Goal: Communication & Community: Participate in discussion

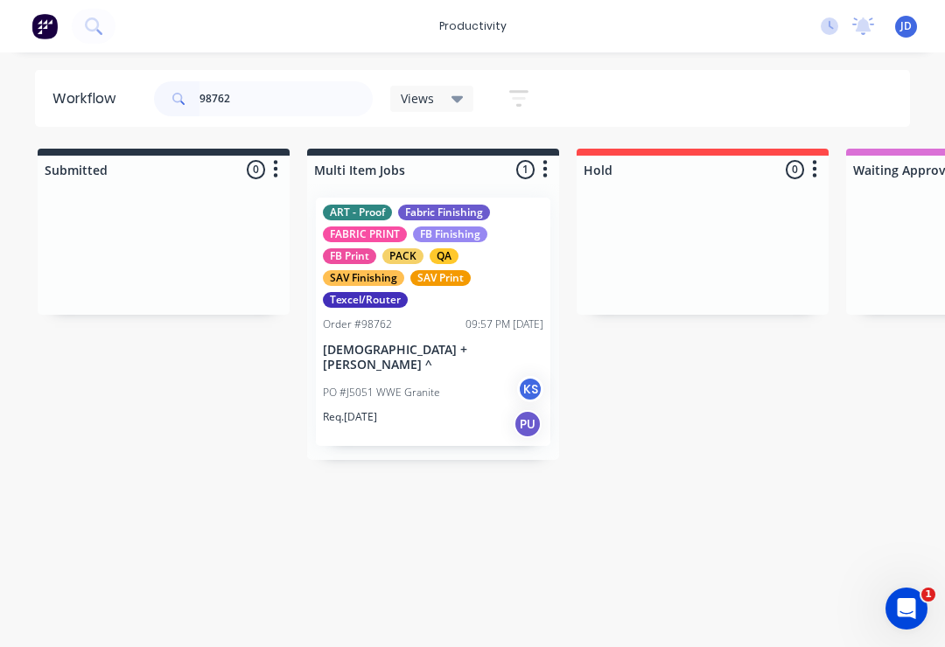
click at [110, 201] on div at bounding box center [164, 249] width 252 height 131
click at [388, 296] on div "Texcel/Router" at bounding box center [365, 300] width 85 height 16
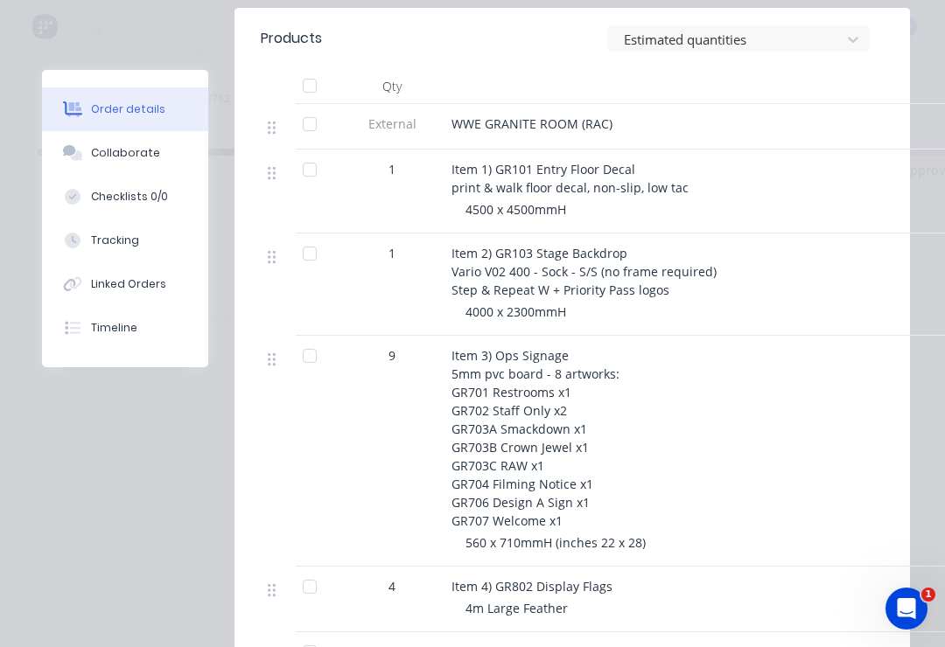
scroll to position [698, 0]
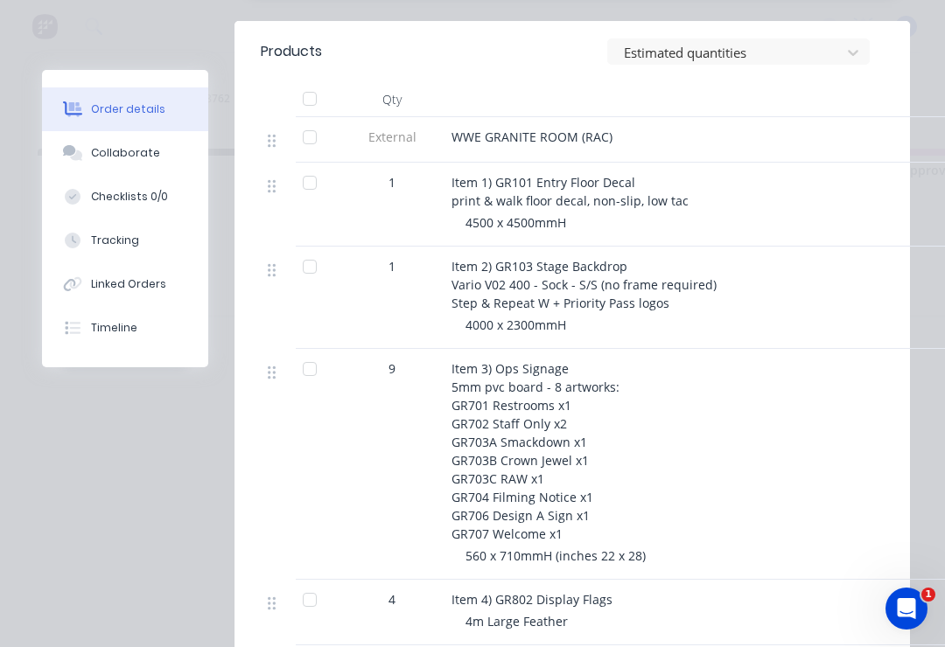
click at [105, 154] on div "Collaborate" at bounding box center [125, 153] width 69 height 16
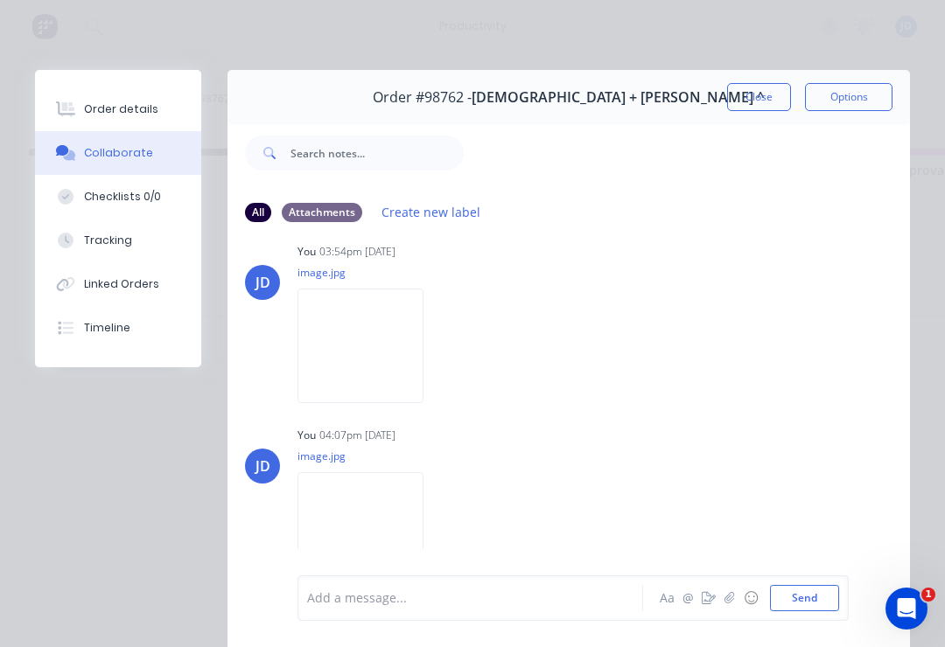
scroll to position [744, 0]
click at [390, 371] on img at bounding box center [360, 347] width 126 height 115
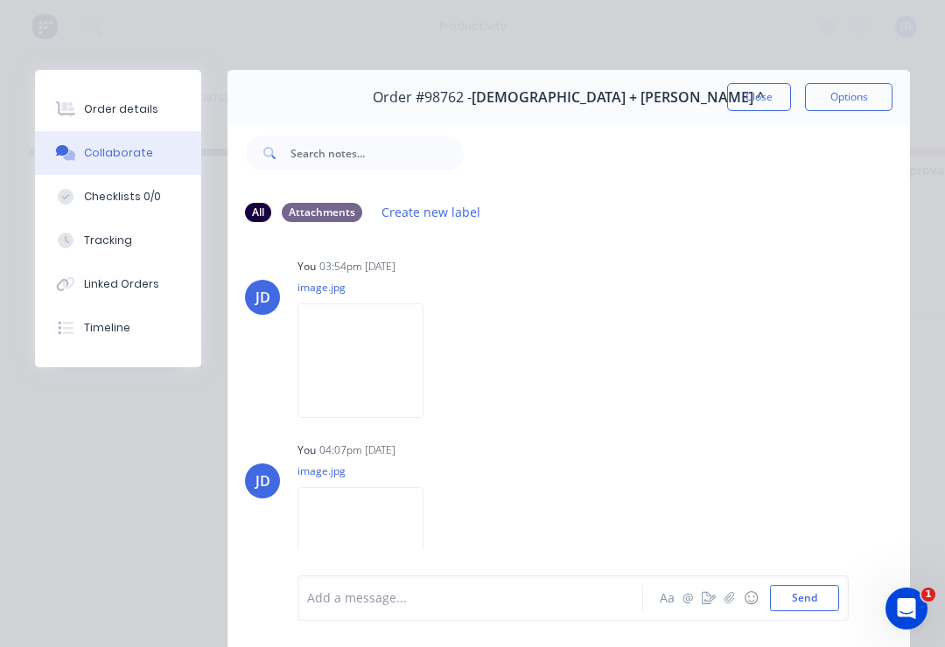
click at [756, 98] on button "Close" at bounding box center [759, 97] width 64 height 28
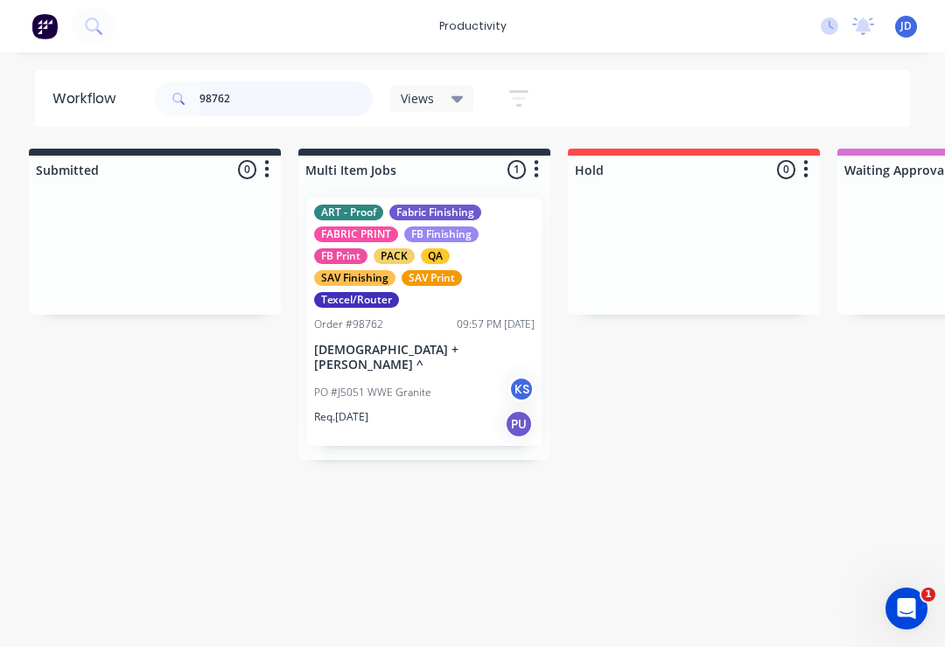
click at [255, 101] on input "98762" at bounding box center [285, 98] width 173 height 35
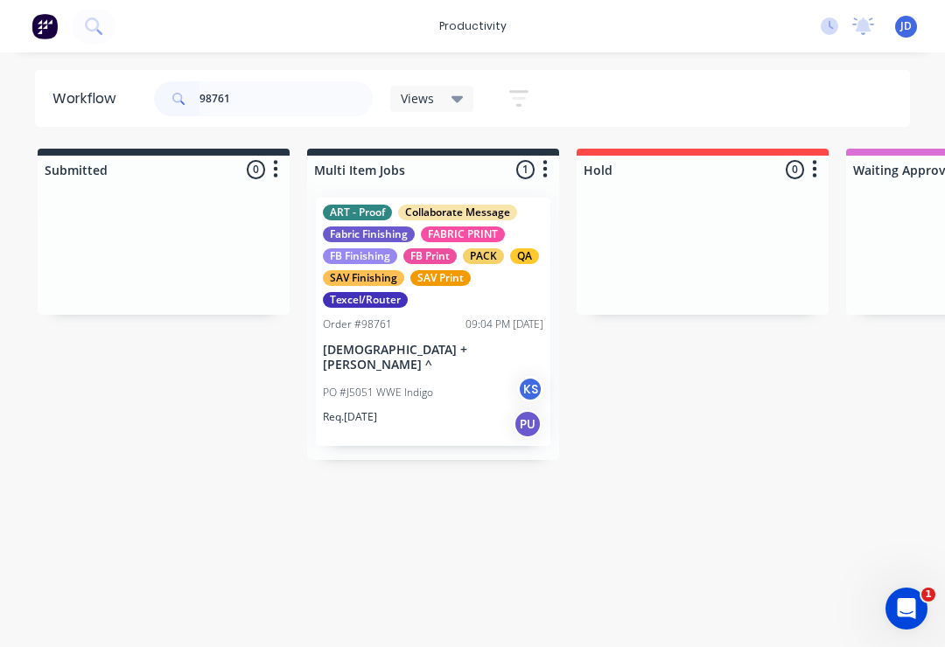
click at [390, 216] on div "ART - Proof" at bounding box center [357, 213] width 69 height 16
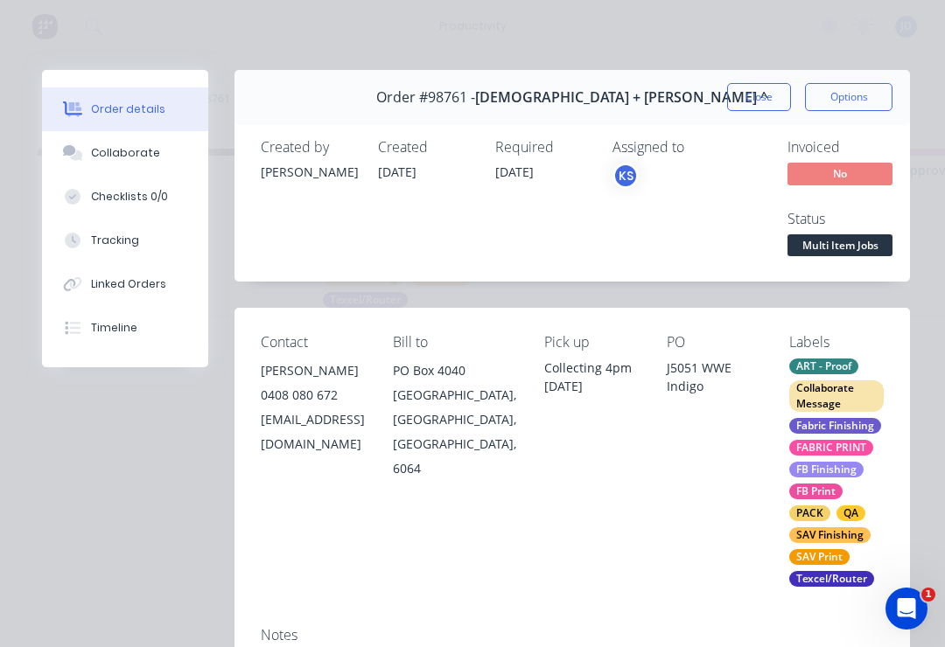
click at [134, 145] on div "Collaborate" at bounding box center [125, 153] width 69 height 16
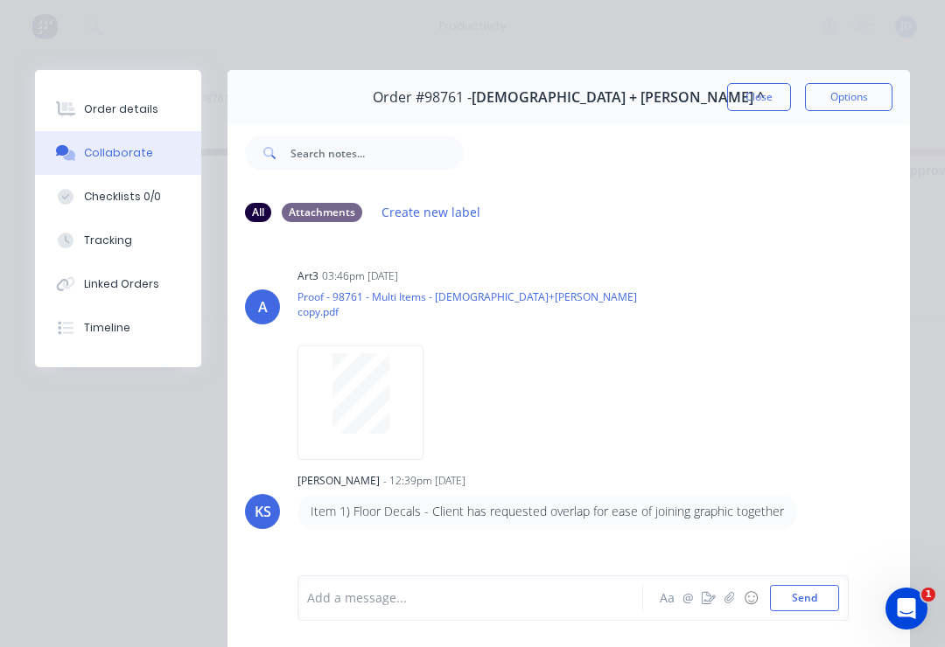
click at [769, 97] on button "Close" at bounding box center [759, 97] width 64 height 28
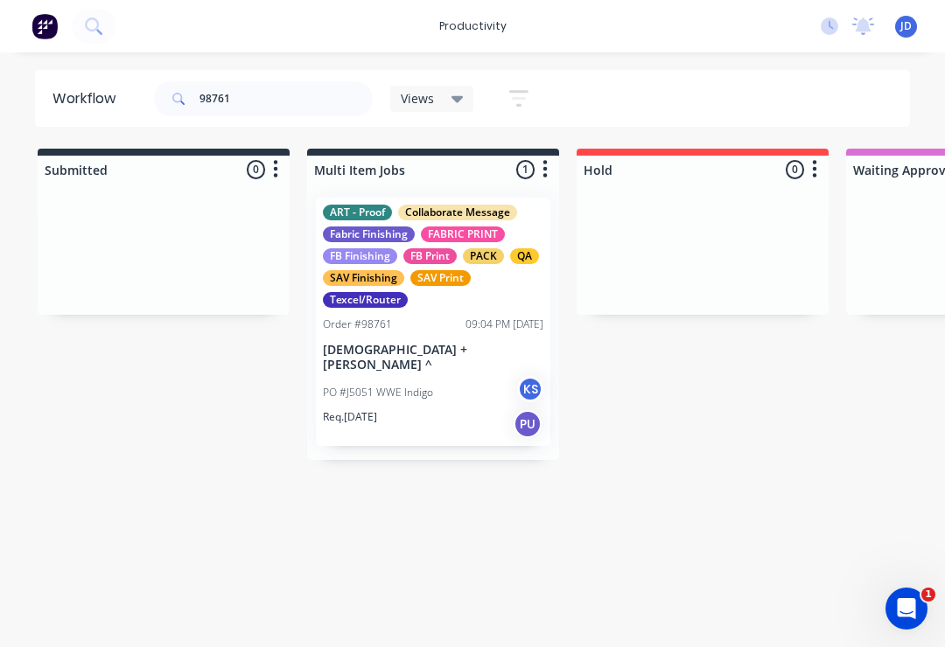
click at [416, 237] on div "ART - Proof Collaborate Message Fabric Finishing FABRIC PRINT FB Finishing FB P…" at bounding box center [433, 256] width 220 height 103
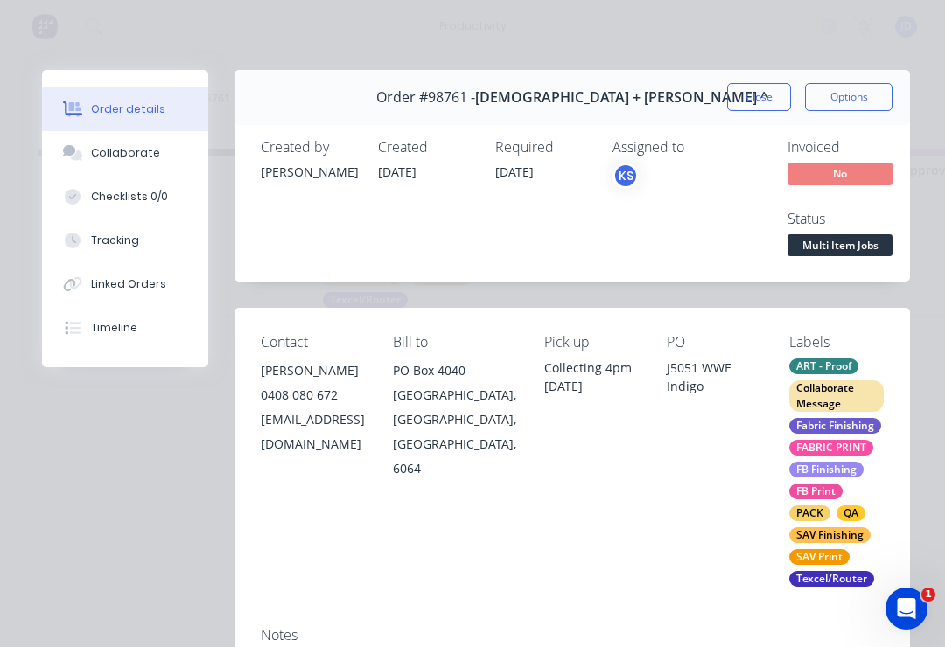
click at [752, 88] on button "Close" at bounding box center [759, 97] width 64 height 28
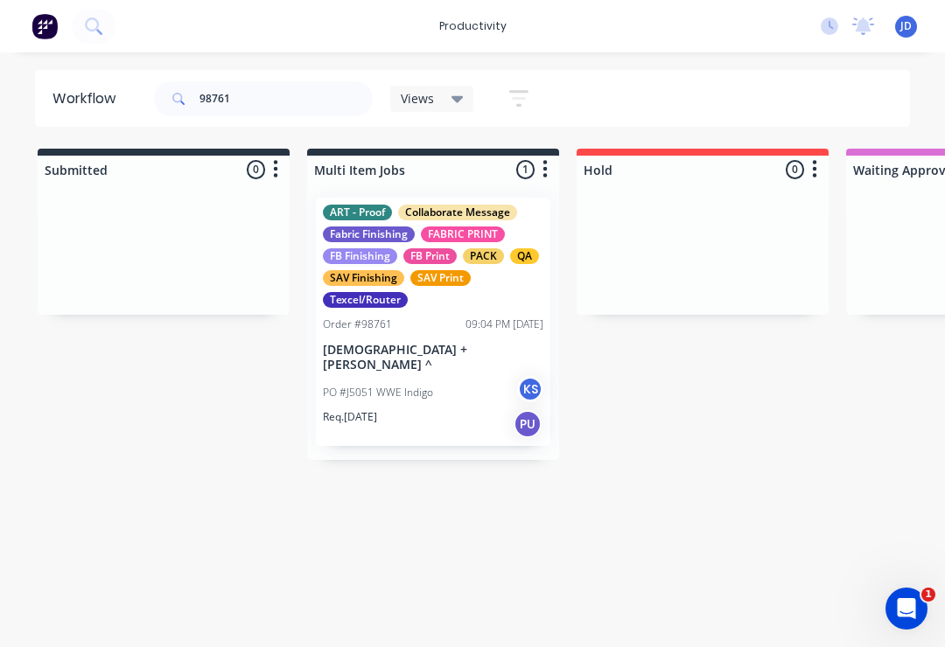
click at [157, 221] on div at bounding box center [164, 249] width 252 height 131
click at [264, 98] on input "98761" at bounding box center [285, 98] width 173 height 35
type input "9"
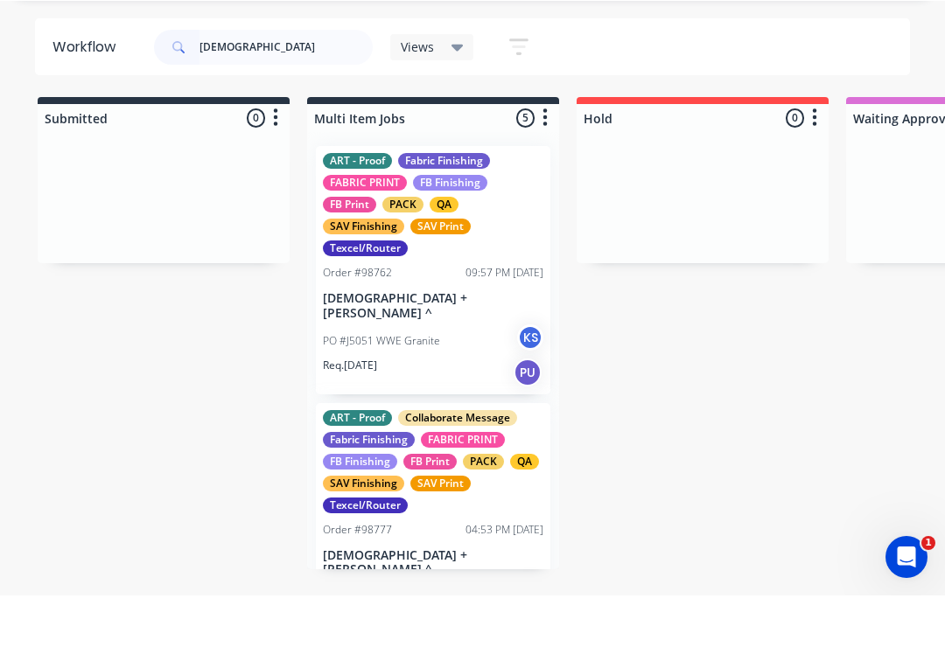
click at [660, 213] on div at bounding box center [702, 249] width 252 height 131
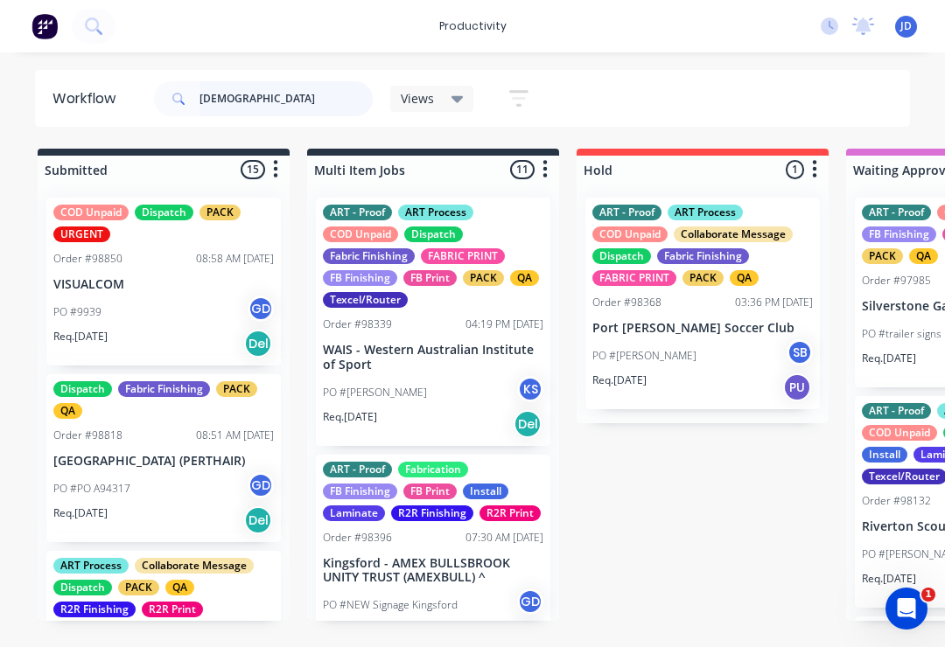
click at [306, 101] on input "[DEMOGRAPHIC_DATA]" at bounding box center [285, 98] width 173 height 35
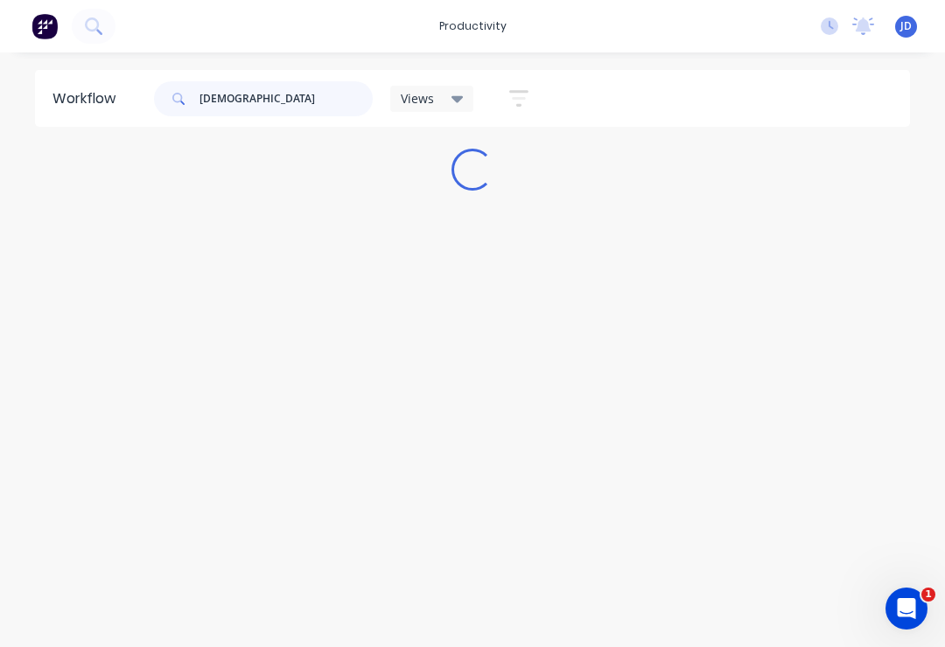
scroll to position [0, 0]
click at [655, 211] on div "Workflow [DEMOGRAPHIC_DATA] Views Save new view None (Default) edit ART DEPT ed…" at bounding box center [472, 341] width 945 height 542
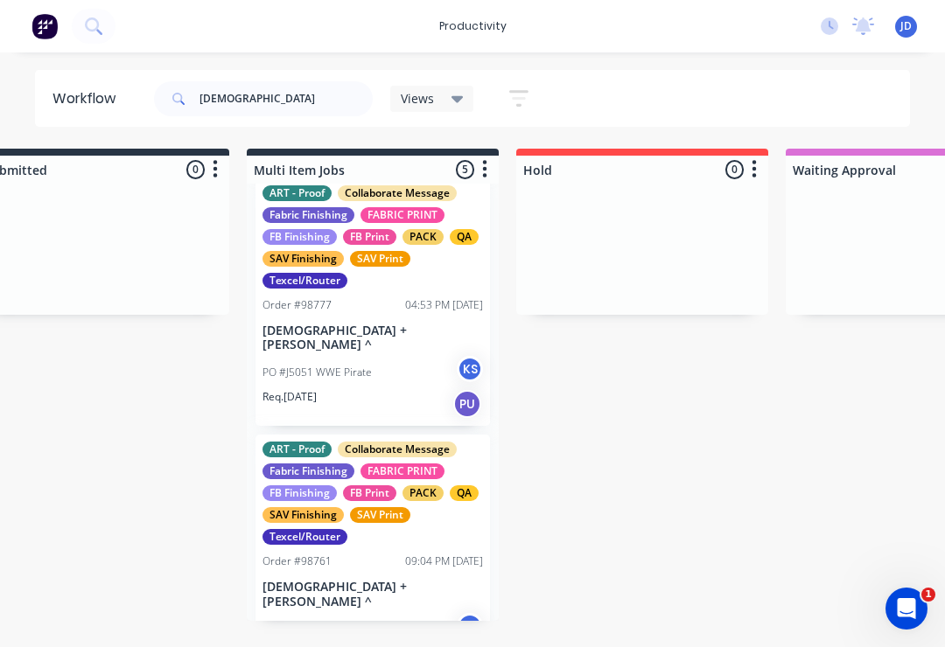
scroll to position [277, 0]
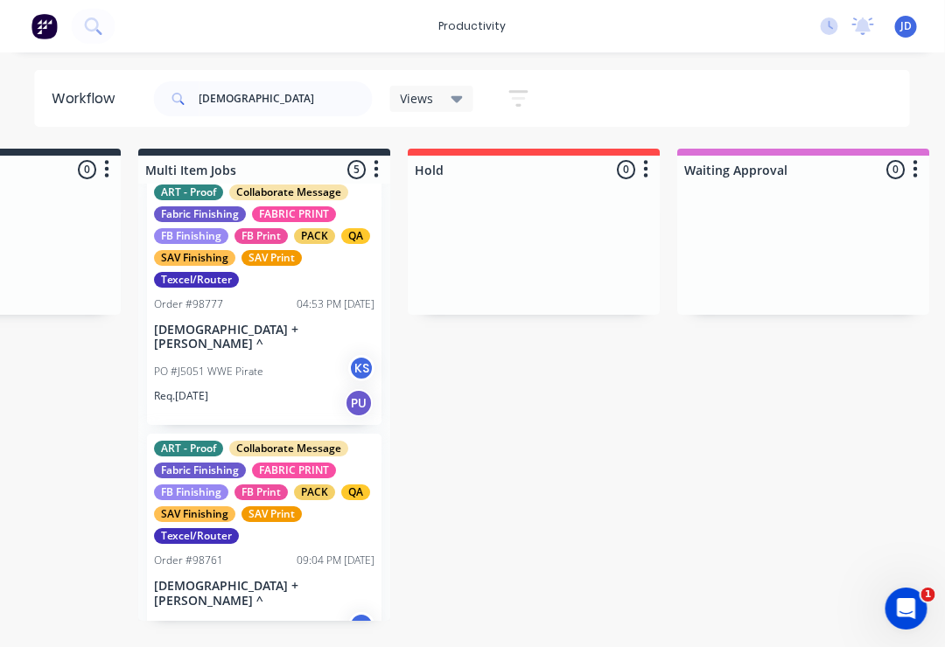
click at [275, 324] on div "ART - Proof Collaborate Message Fabric Finishing FABRIC PRINT FB Finishing FB P…" at bounding box center [265, 302] width 234 height 248
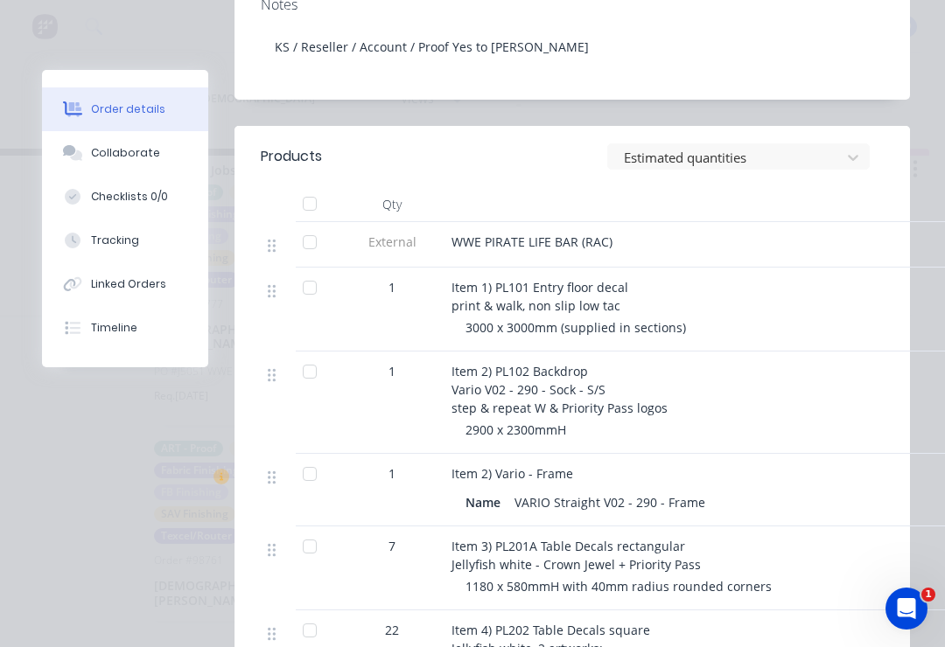
scroll to position [632, 0]
click at [132, 150] on div "Collaborate" at bounding box center [125, 153] width 69 height 16
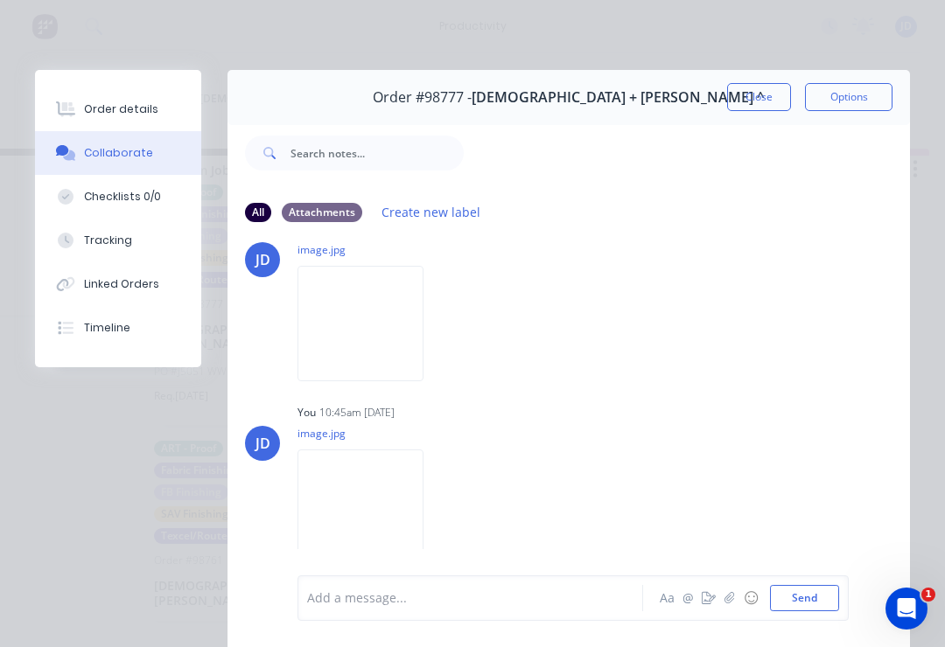
scroll to position [806, 0]
click at [731, 591] on button "button" at bounding box center [729, 598] width 21 height 21
click at [808, 599] on button "Send" at bounding box center [804, 598] width 69 height 26
click at [393, 497] on img at bounding box center [360, 507] width 126 height 115
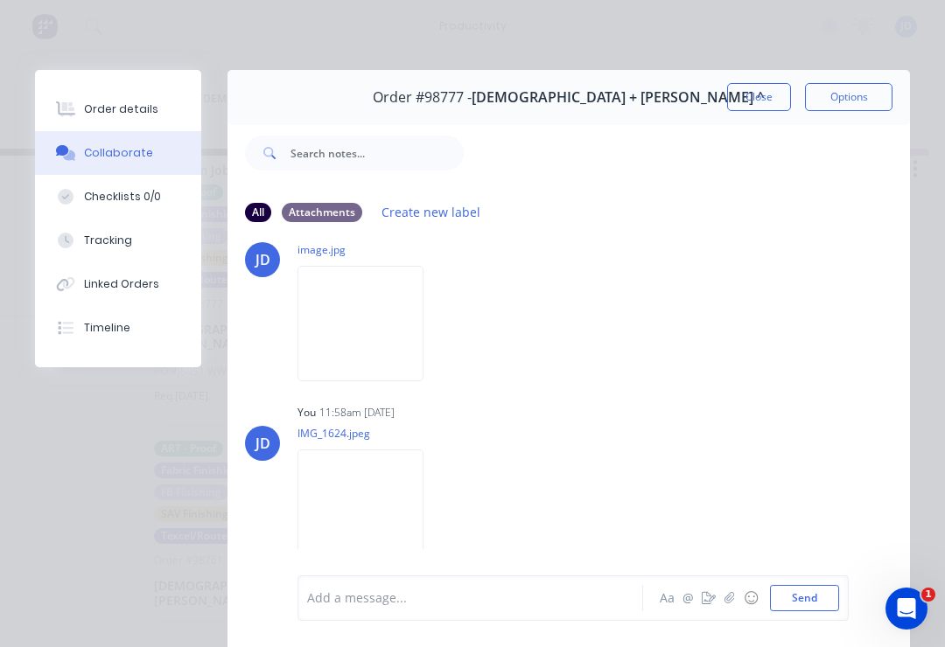
click at [768, 104] on button "Close" at bounding box center [759, 97] width 64 height 28
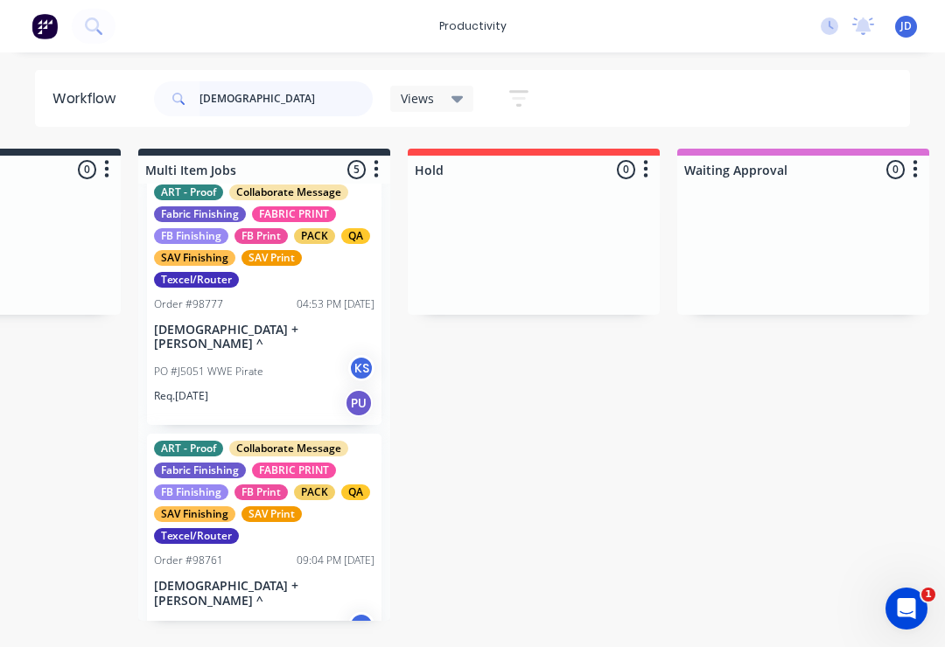
click at [264, 102] on input "[DEMOGRAPHIC_DATA]" at bounding box center [285, 98] width 173 height 35
type input "C"
click at [573, 193] on div at bounding box center [534, 249] width 252 height 131
click at [587, 245] on div at bounding box center [534, 249] width 252 height 131
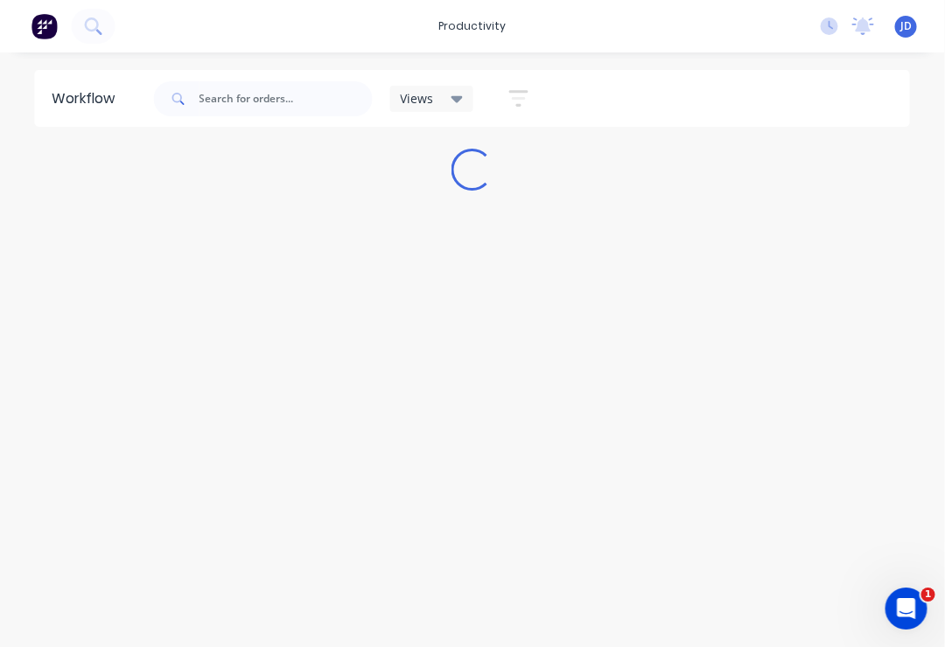
scroll to position [0, 0]
click at [3, 296] on div "Workflow Views Save new view None (Default) edit ART DEPT edit Banner Finishing…" at bounding box center [472, 341] width 945 height 542
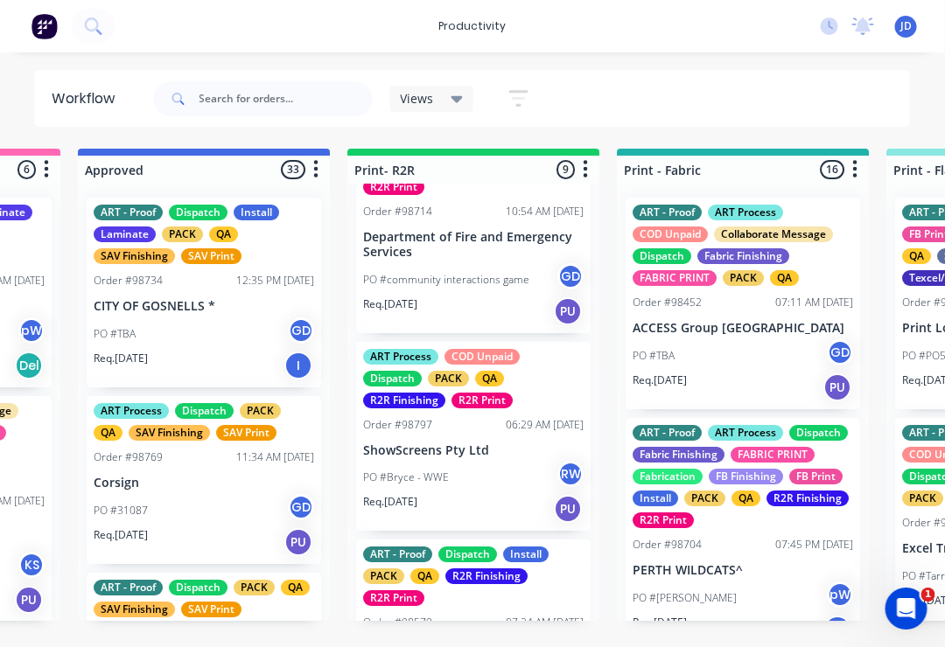
scroll to position [873, 0]
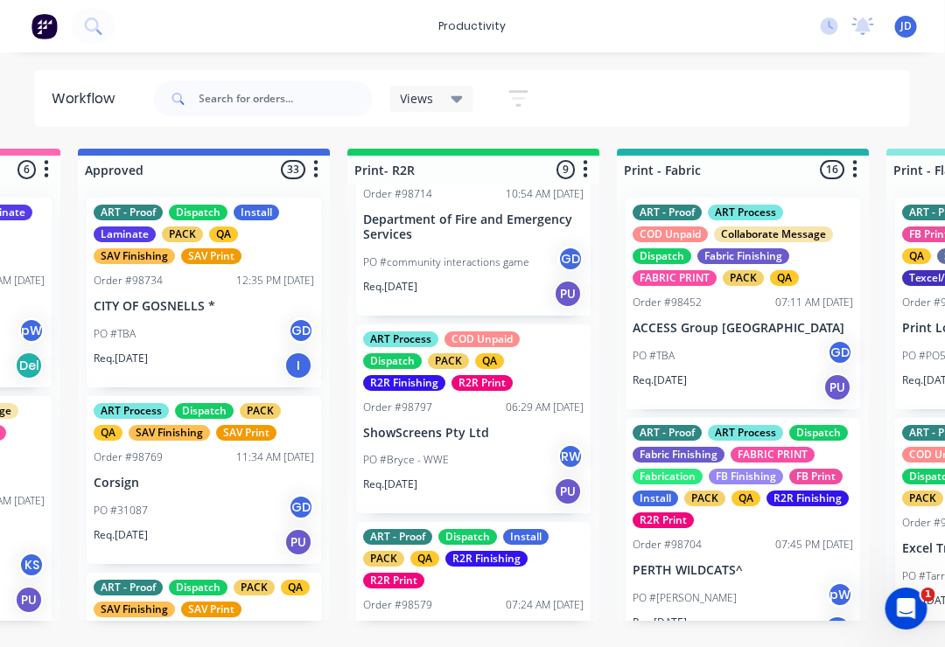
click at [475, 417] on div "ART Process COD Unpaid Dispatch PACK QA R2R Finishing R2R Print Order #98797 06…" at bounding box center [474, 420] width 234 height 190
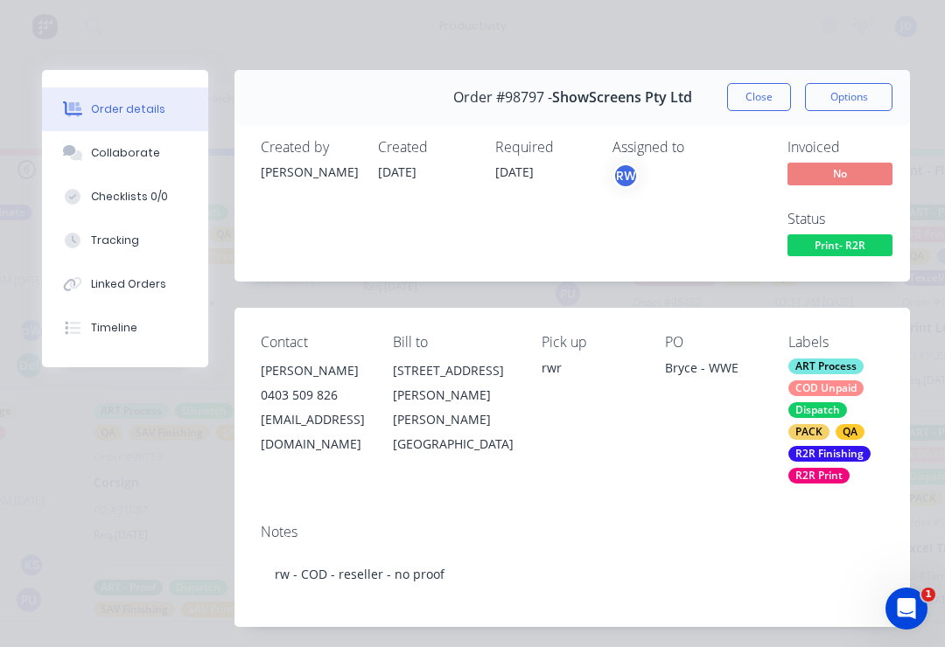
scroll to position [0, 0]
click at [757, 104] on button "Close" at bounding box center [759, 97] width 64 height 28
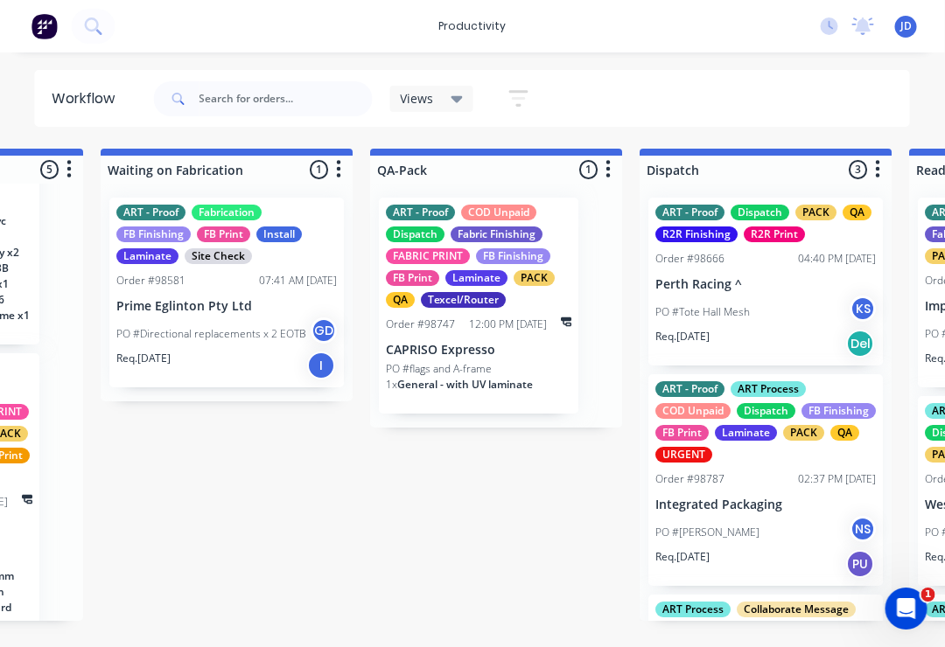
scroll to position [1, 4248]
click at [248, 95] on input "text" at bounding box center [285, 98] width 173 height 35
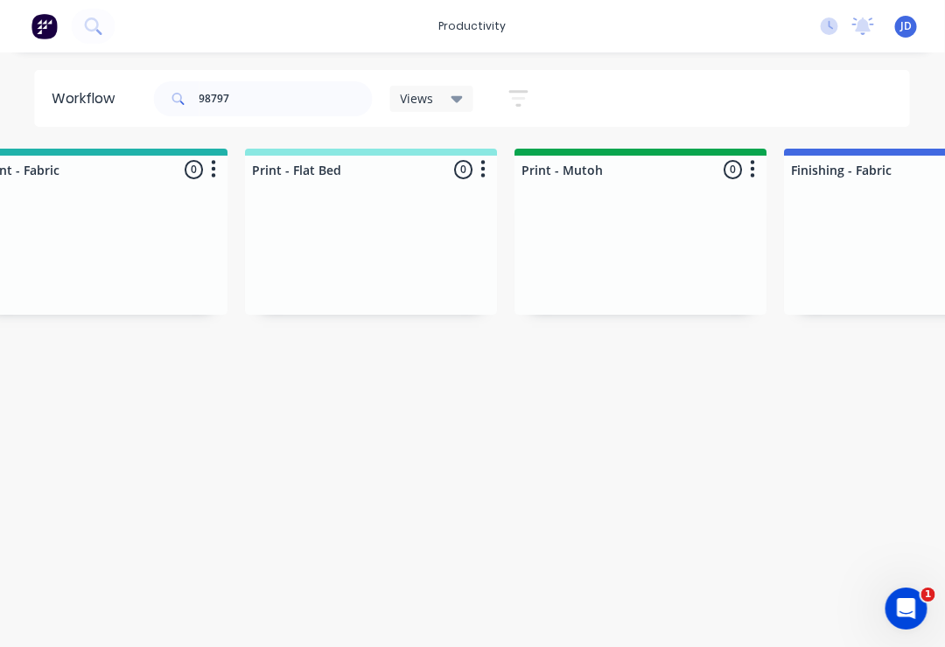
scroll to position [0, 2487]
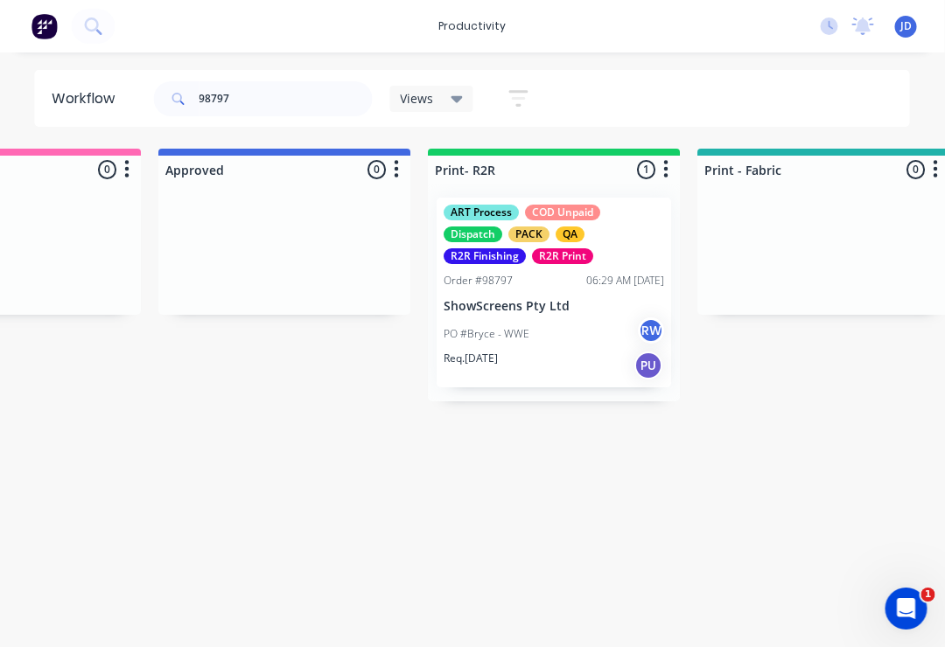
click at [572, 321] on div "PO #Bryce - WWE RW" at bounding box center [554, 334] width 220 height 33
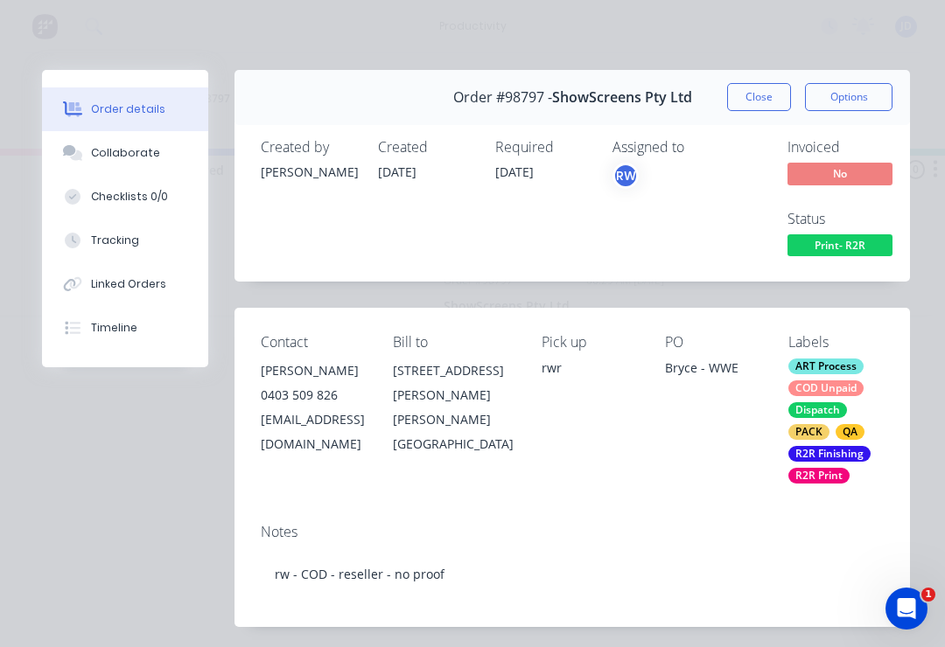
scroll to position [0, 0]
click at [129, 150] on div "Collaborate" at bounding box center [125, 153] width 69 height 16
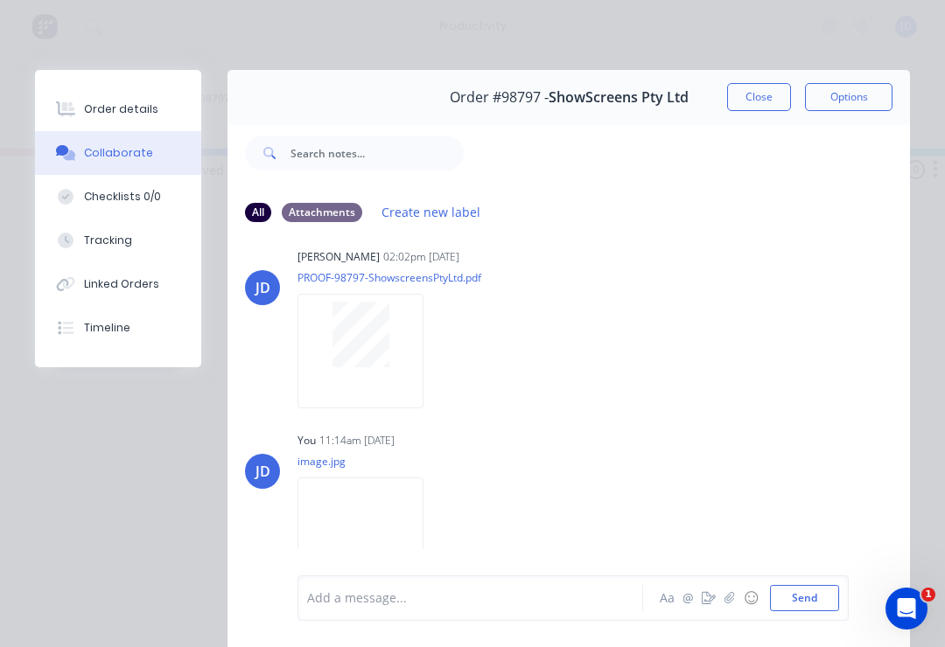
click at [117, 103] on div "Order details" at bounding box center [121, 109] width 74 height 16
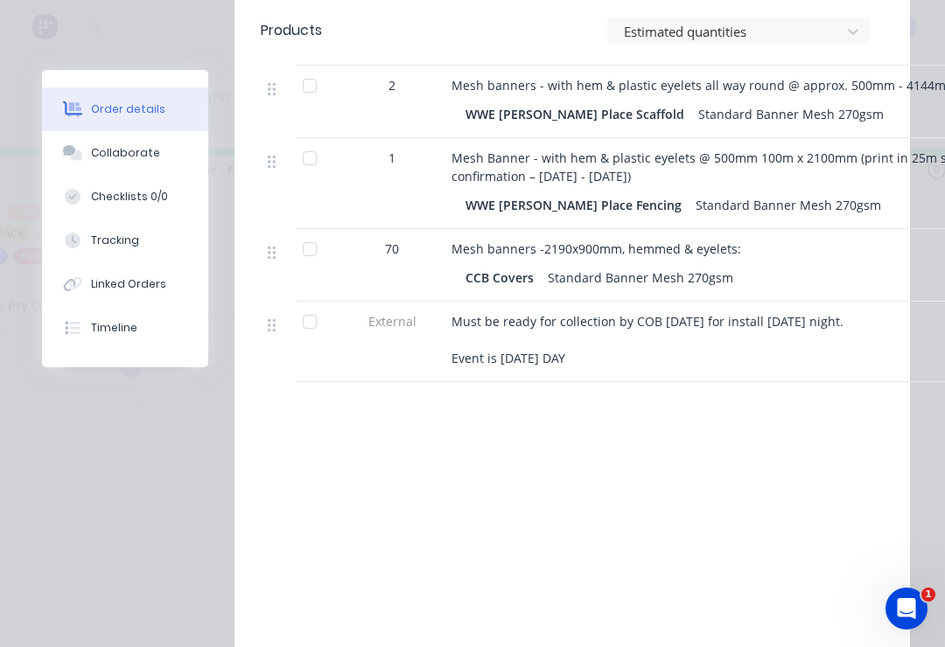
scroll to position [677, 0]
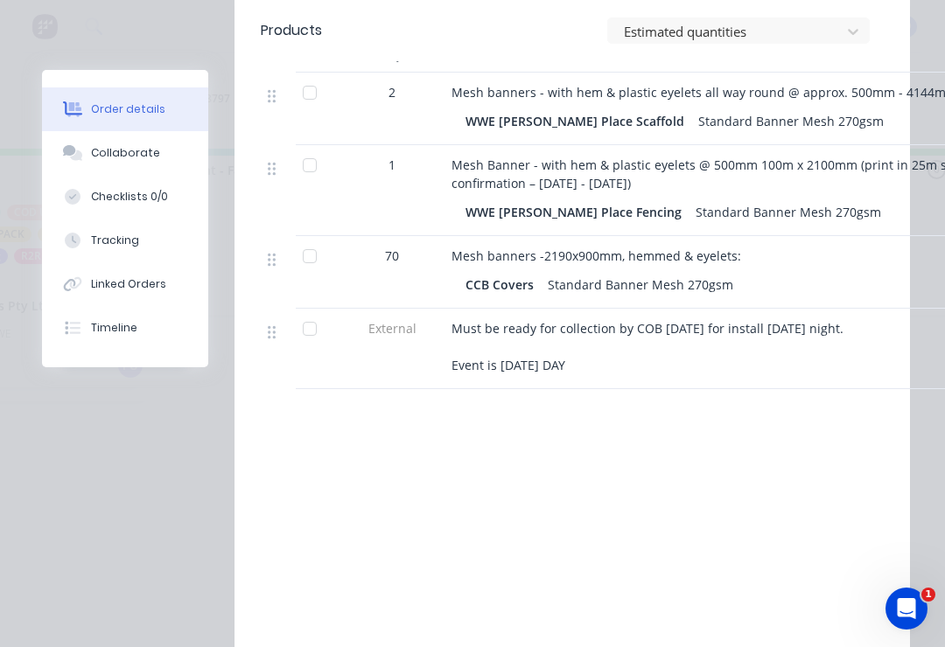
click at [147, 151] on div "Collaborate" at bounding box center [125, 153] width 69 height 16
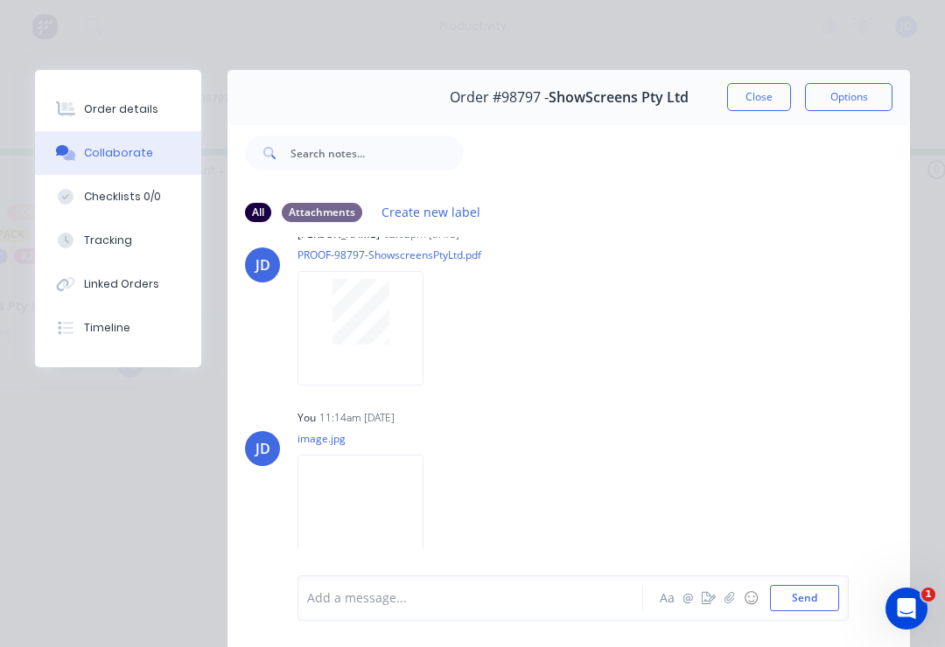
scroll to position [215, 0]
click at [735, 601] on icon "button" at bounding box center [729, 598] width 10 height 12
click at [836, 589] on button "Send" at bounding box center [804, 598] width 69 height 26
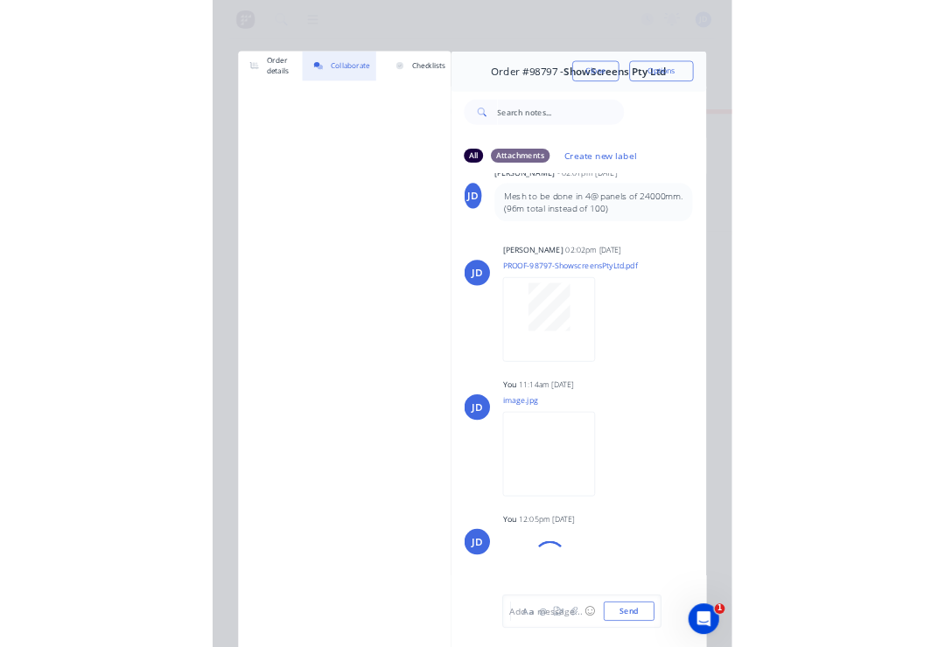
scroll to position [0, 2283]
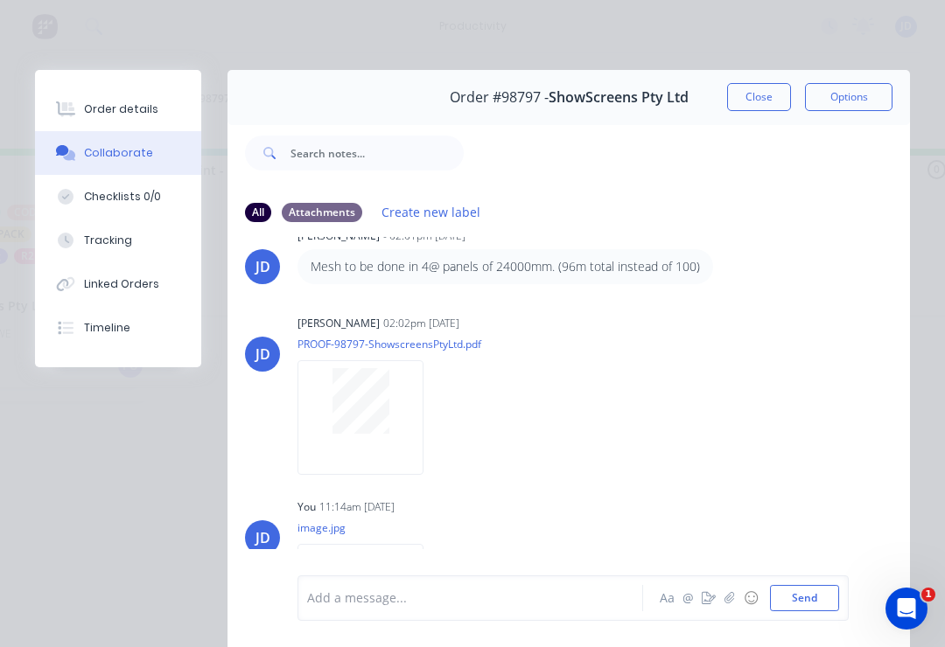
click at [764, 86] on button "Close" at bounding box center [759, 97] width 64 height 28
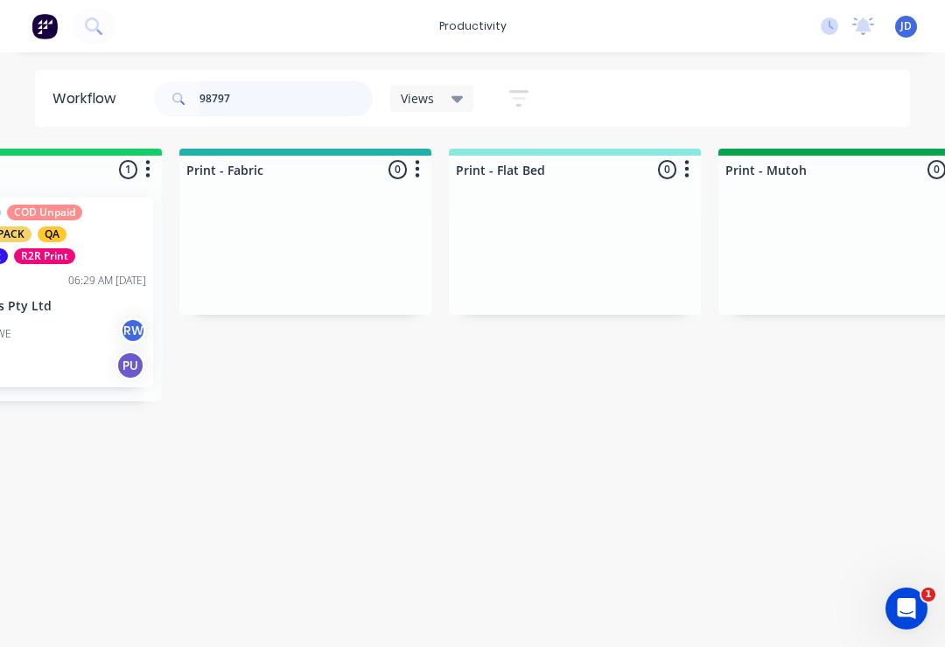
click at [260, 94] on input "98797" at bounding box center [285, 98] width 173 height 35
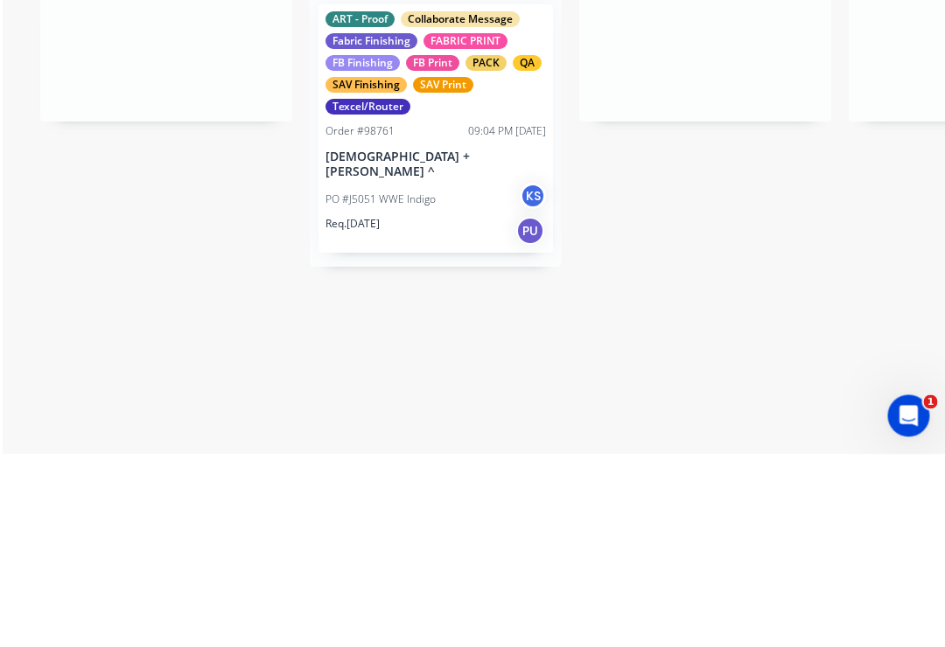
scroll to position [0, 1]
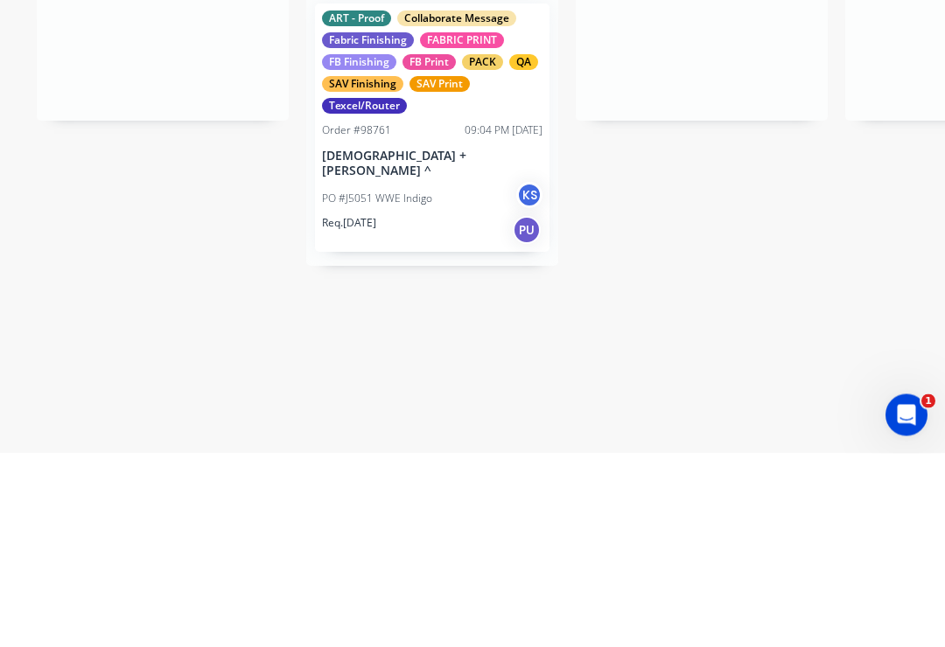
type input "98761"
click at [431, 198] on div "ART - Proof Collaborate Message Fabric Finishing FABRIC PRINT FB Finishing FB P…" at bounding box center [432, 322] width 234 height 248
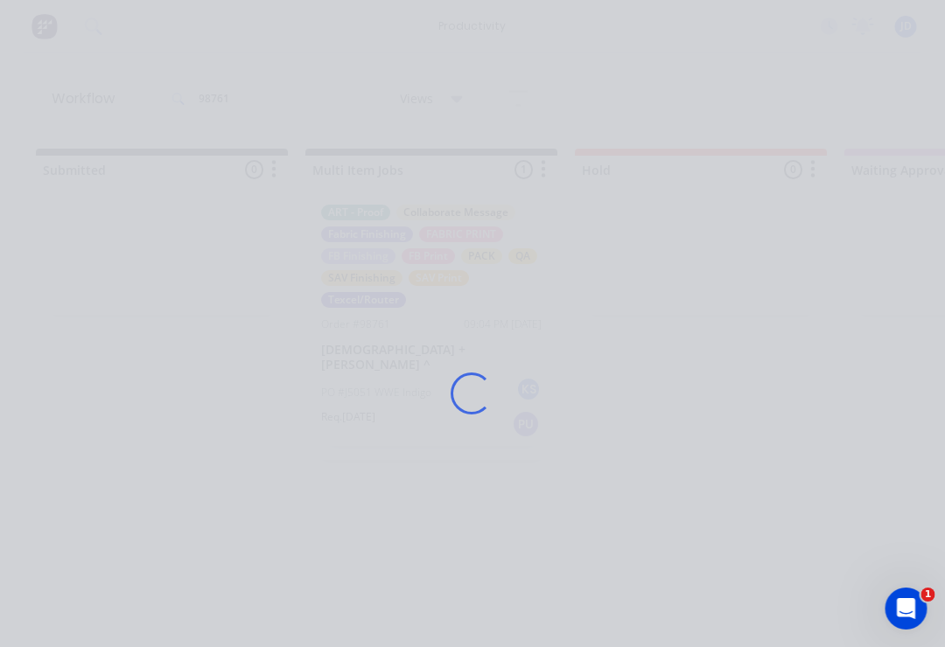
scroll to position [0, 2]
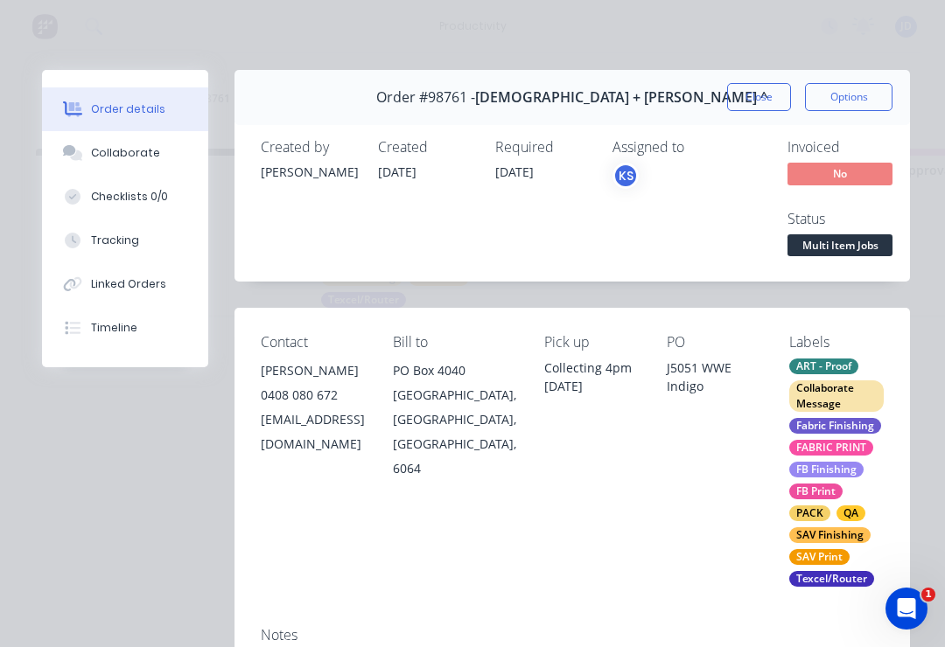
click at [135, 155] on div "Collaborate" at bounding box center [125, 153] width 69 height 16
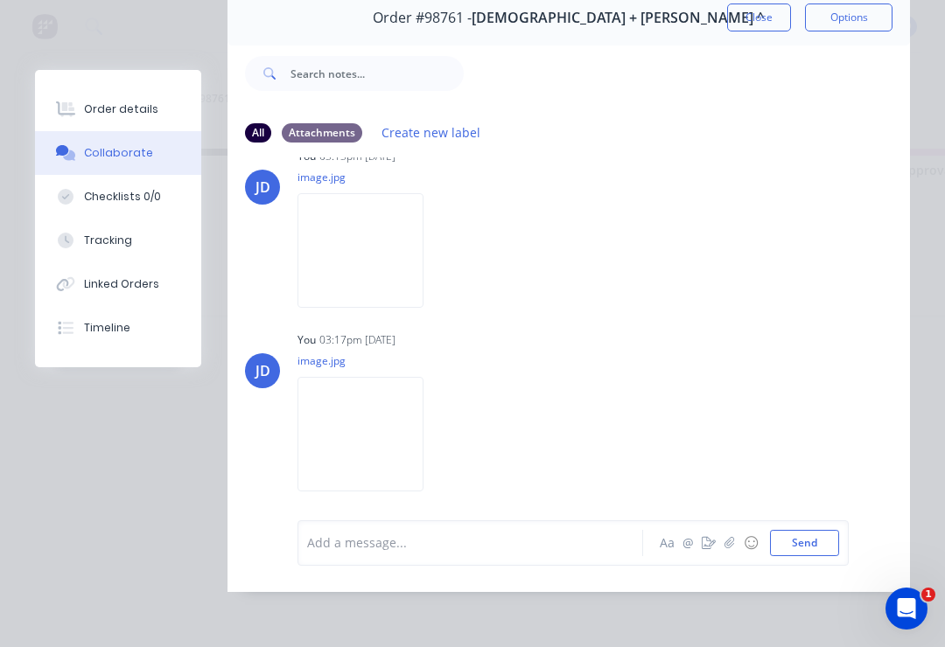
scroll to position [700, 0]
click at [731, 551] on button "button" at bounding box center [729, 543] width 21 height 21
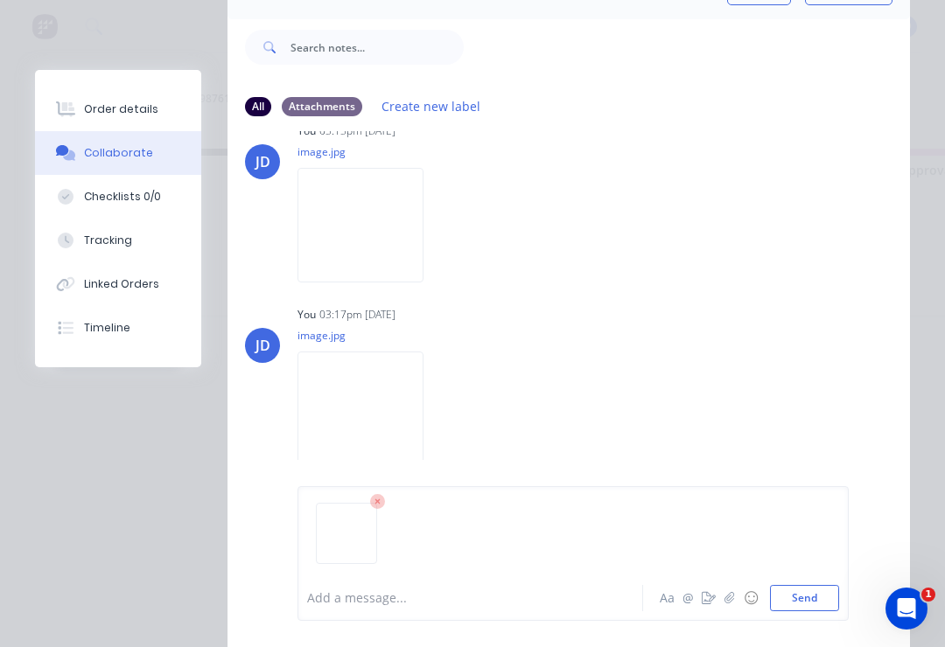
click at [836, 597] on button "Send" at bounding box center [804, 598] width 69 height 26
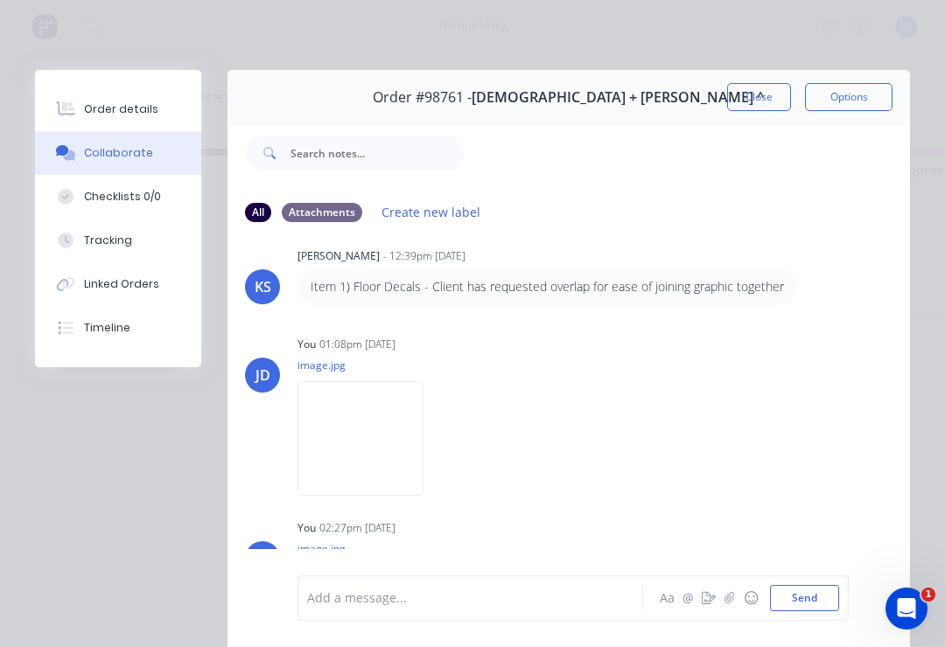
scroll to position [0, 0]
click at [760, 95] on button "Close" at bounding box center [759, 97] width 64 height 28
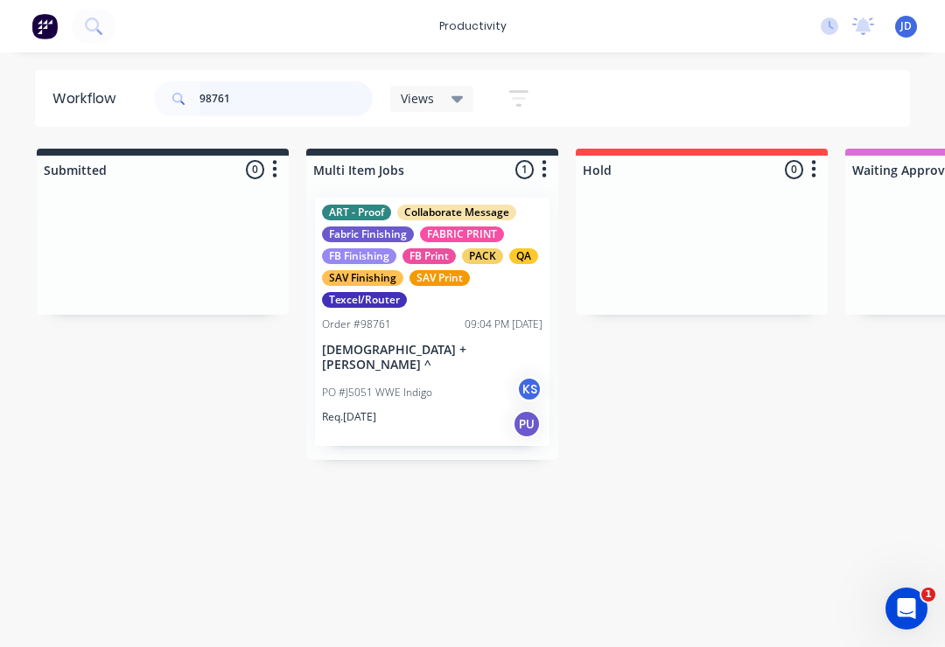
scroll to position [0, 2]
click at [436, 304] on div "ART - Proof Collaborate Message Fabric Finishing FABRIC PRINT FB Finishing FB P…" at bounding box center [431, 256] width 220 height 103
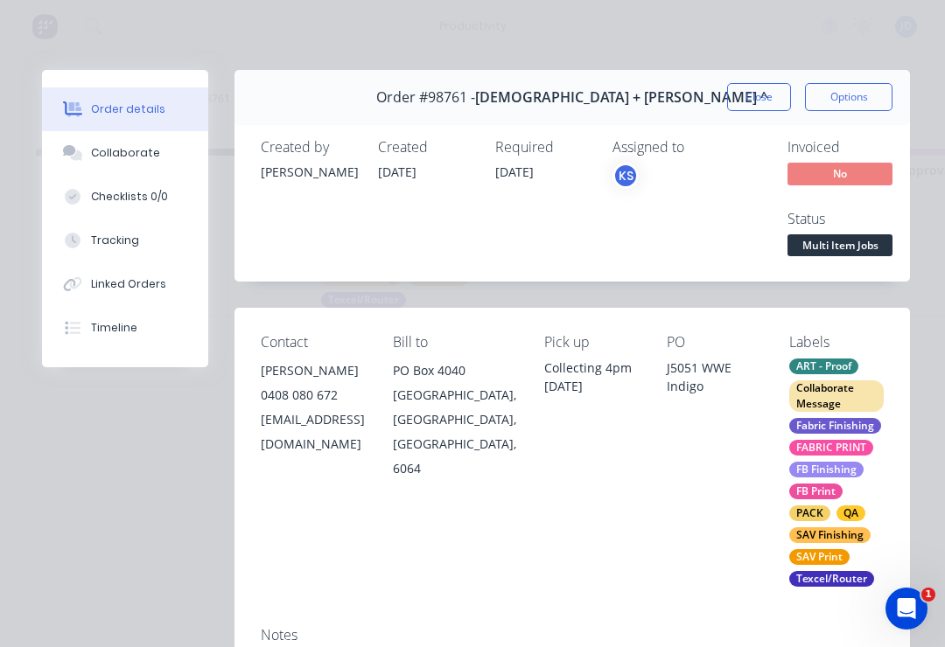
click at [133, 149] on div "Collaborate" at bounding box center [125, 153] width 69 height 16
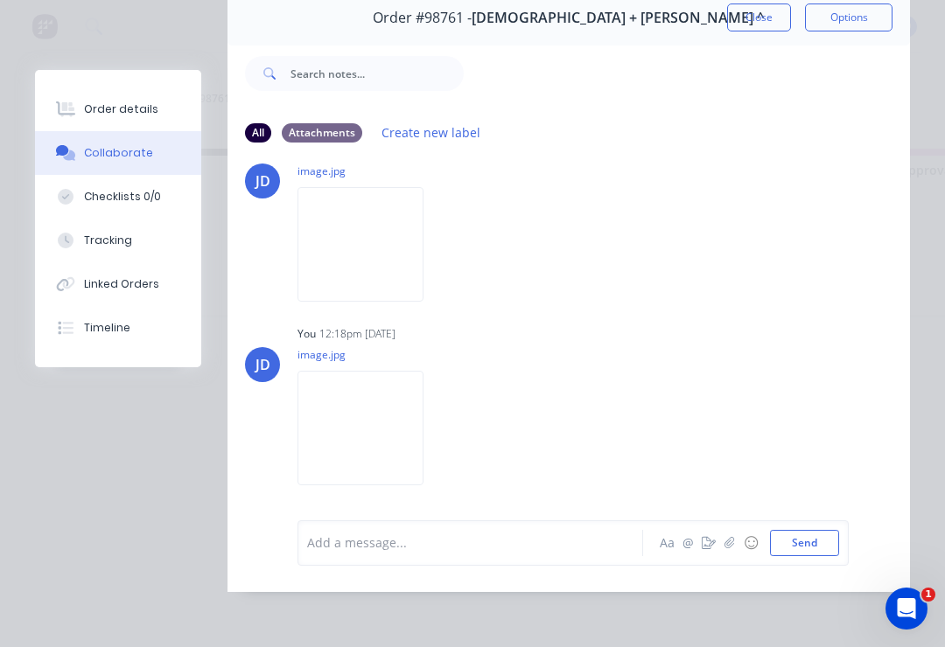
scroll to position [106, 0]
click at [380, 418] on img at bounding box center [360, 428] width 126 height 115
